Goal: Task Accomplishment & Management: Manage account settings

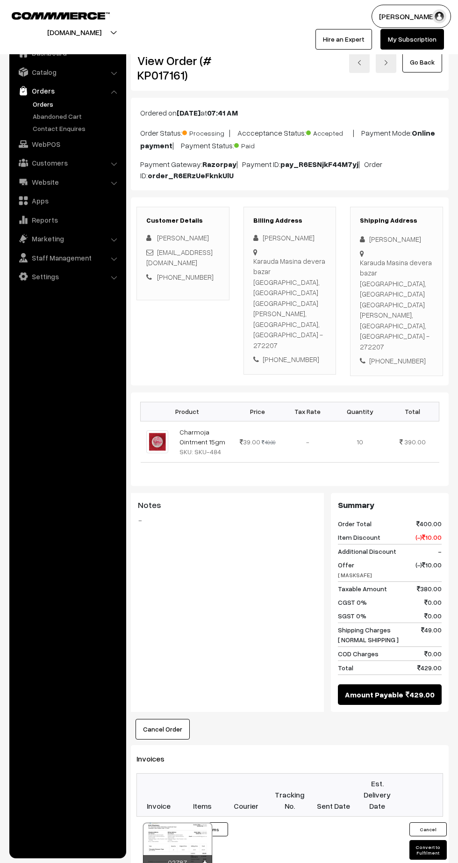
scroll to position [151, 0]
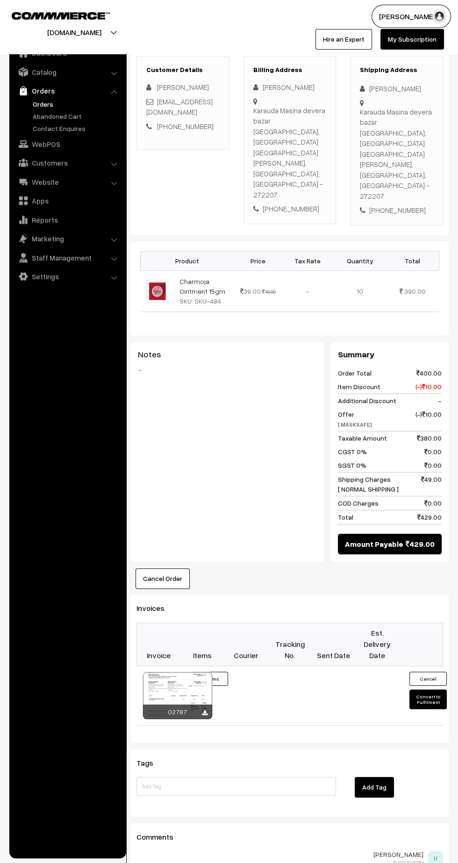
click at [45, 100] on link "Orders" at bounding box center [76, 104] width 93 height 10
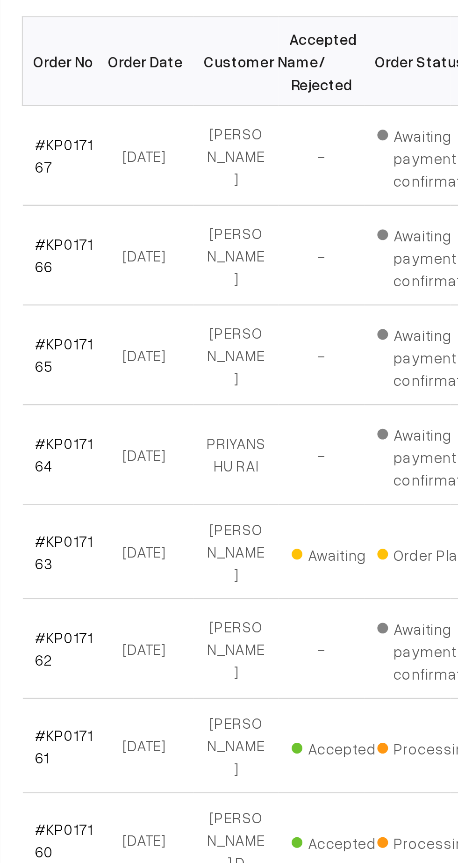
click at [153, 378] on link "#KP017164" at bounding box center [158, 385] width 25 height 18
click at [163, 333] on link "#KP017165" at bounding box center [158, 342] width 25 height 18
click at [155, 289] on link "#KP017166" at bounding box center [158, 298] width 25 height 18
